Goal: Transaction & Acquisition: Obtain resource

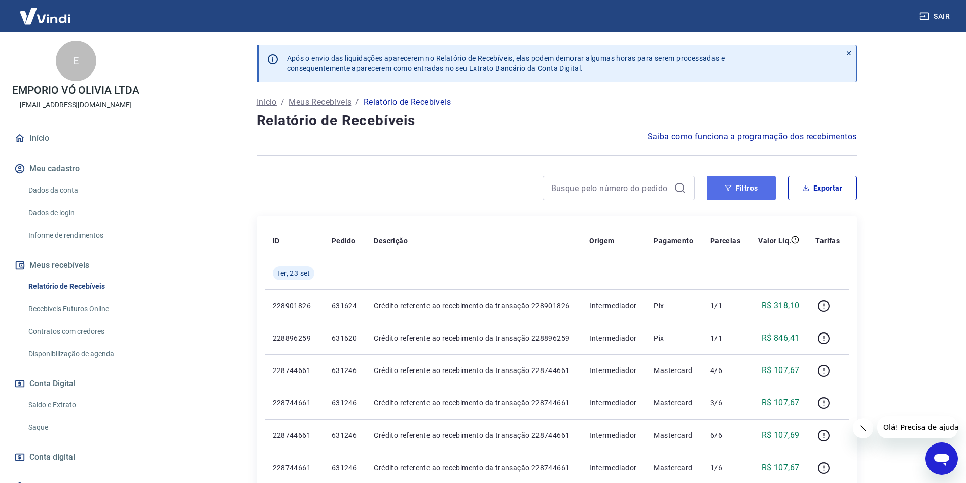
click at [755, 195] on button "Filtros" at bounding box center [741, 188] width 69 height 24
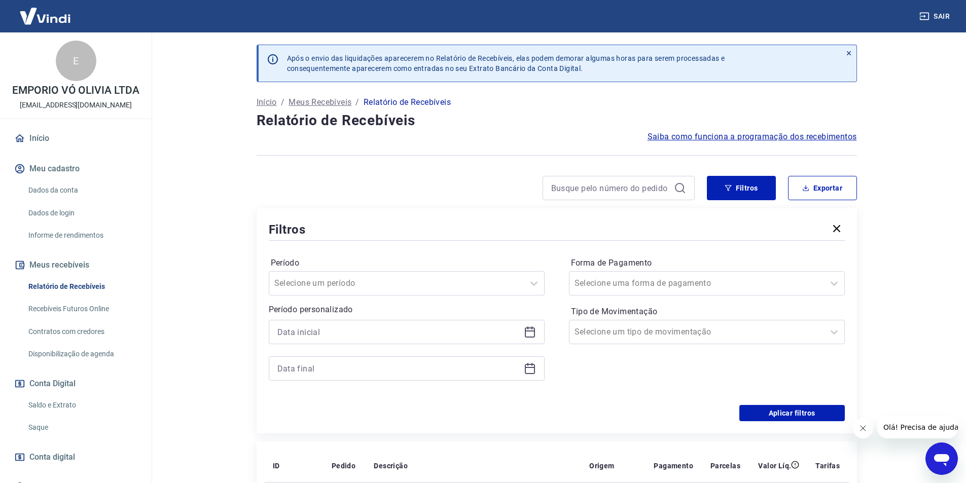
click at [528, 334] on icon at bounding box center [530, 332] width 12 height 12
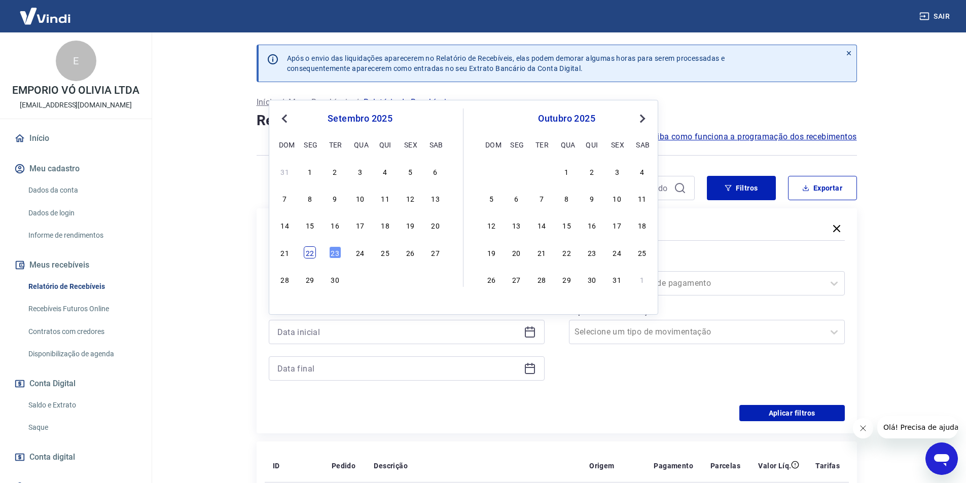
click at [311, 251] on div "22" at bounding box center [310, 253] width 12 height 12
type input "[DATE]"
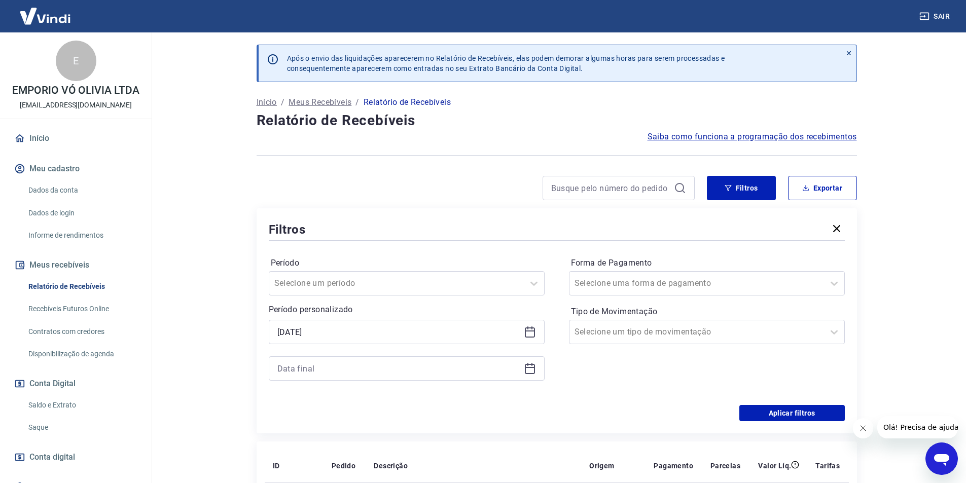
click at [311, 251] on div "Período Selecione um período Período personalizado Selected date: [DATE] [DATE]…" at bounding box center [557, 324] width 576 height 162
click at [532, 368] on icon at bounding box center [530, 367] width 10 height 1
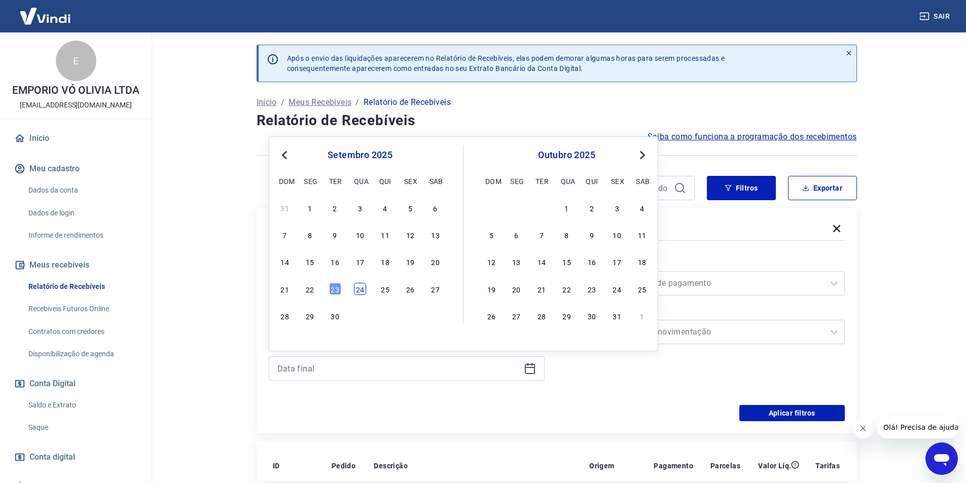
click at [359, 292] on div "24" at bounding box center [360, 289] width 12 height 12
click at [359, 292] on div "Selecione um período" at bounding box center [396, 283] width 255 height 18
type input "[DATE]"
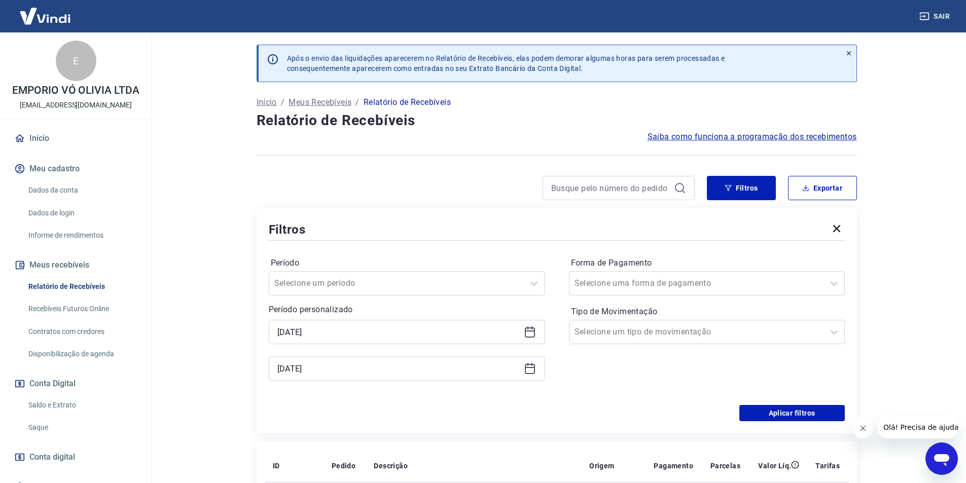
click at [586, 361] on div "Forma de Pagamento Selecione uma forma de pagamento Tipo de Movimentação Seleci…" at bounding box center [707, 324] width 276 height 138
click at [777, 414] on button "Aplicar filtros" at bounding box center [793, 413] width 106 height 16
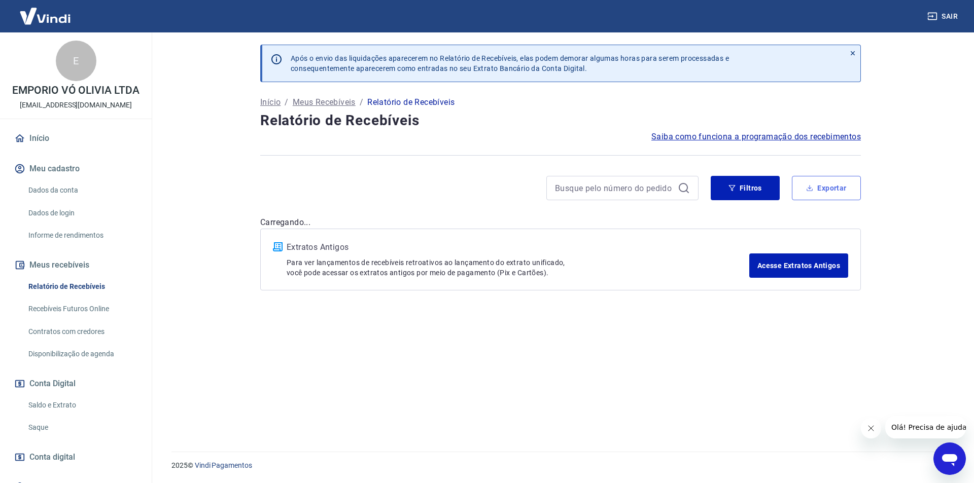
click at [823, 193] on button "Exportar" at bounding box center [826, 188] width 69 height 24
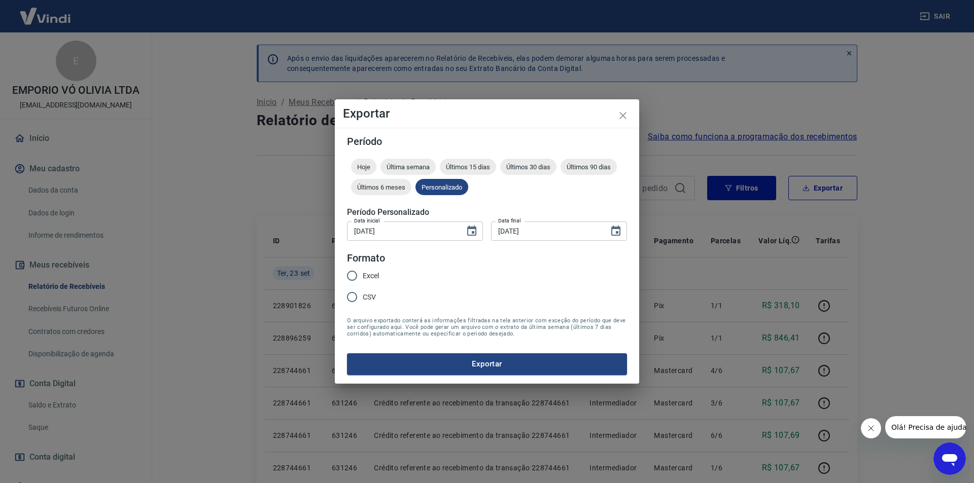
type input "[DATE]"
click at [354, 280] on input "Excel" at bounding box center [351, 275] width 21 height 21
radio input "true"
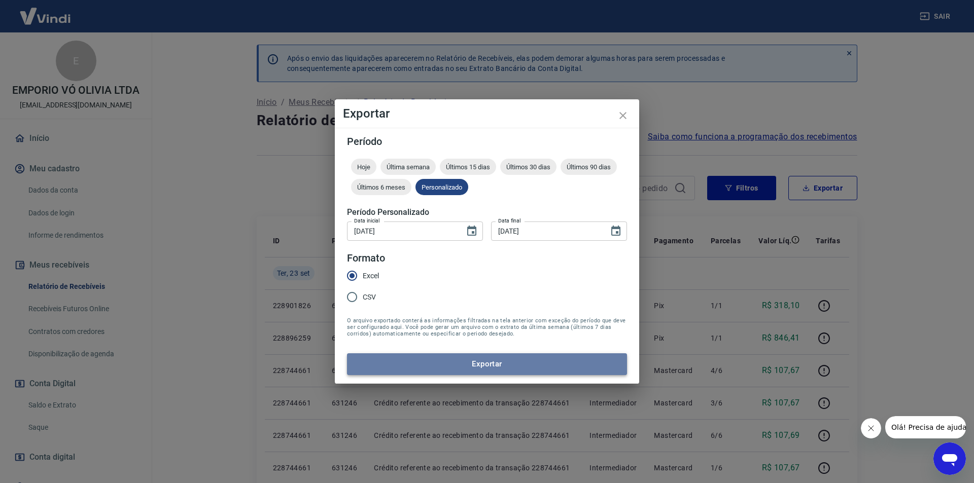
click at [426, 361] on button "Exportar" at bounding box center [487, 364] width 280 height 21
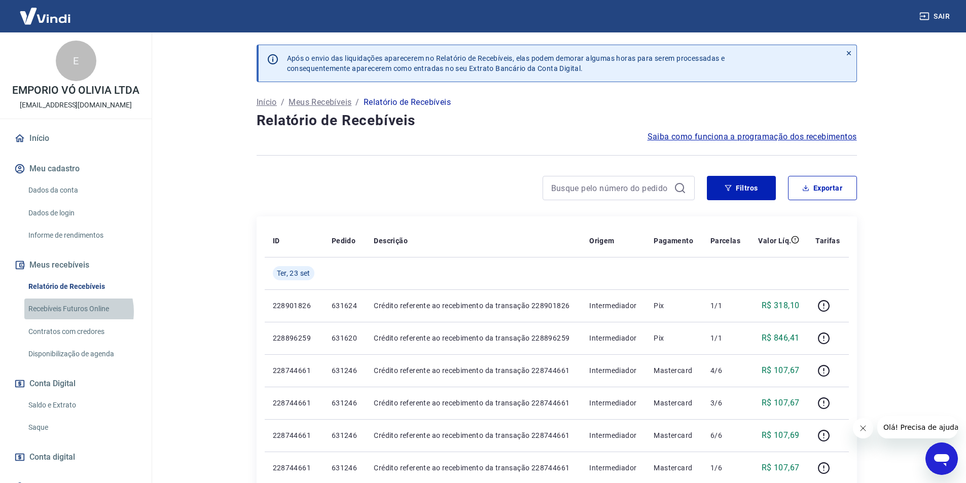
click at [71, 312] on link "Recebíveis Futuros Online" at bounding box center [81, 309] width 115 height 21
